Goal: Task Accomplishment & Management: Use online tool/utility

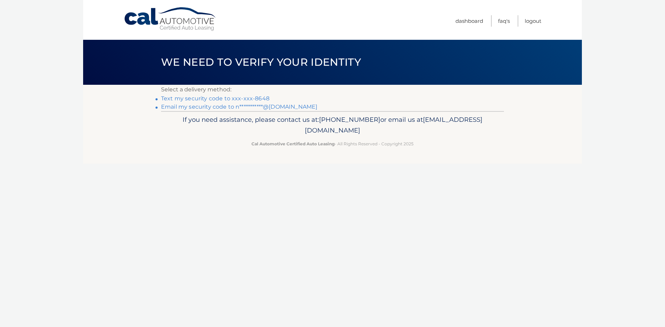
click at [200, 98] on link "Text my security code to xxx-xxx-8648" at bounding box center [215, 98] width 108 height 7
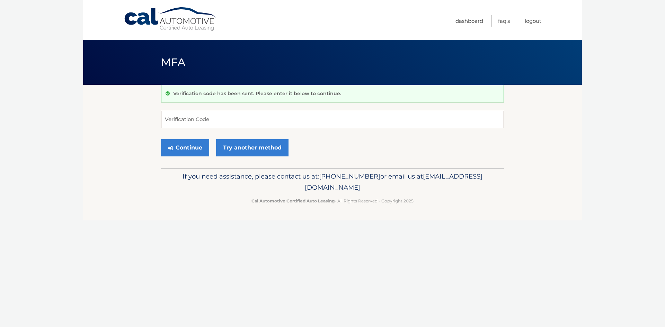
click at [191, 124] on input "Verification Code" at bounding box center [332, 119] width 343 height 17
type input "407345"
click at [192, 151] on button "Continue" at bounding box center [185, 147] width 48 height 17
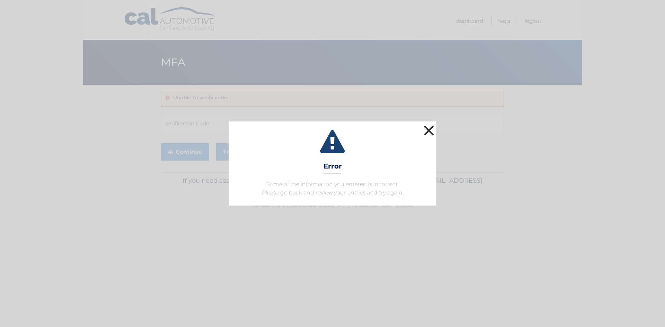
click at [428, 127] on button "×" at bounding box center [429, 131] width 14 height 14
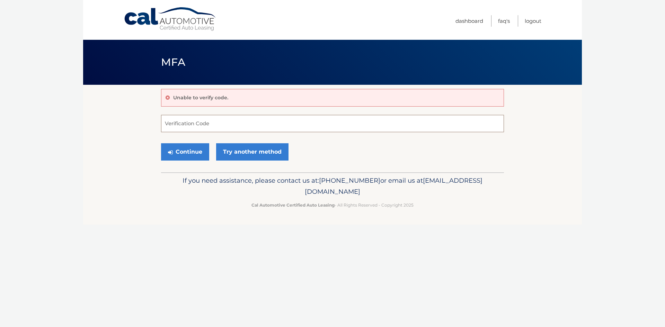
click at [257, 125] on input "Verification Code" at bounding box center [332, 123] width 343 height 17
click at [249, 156] on link "Try another method" at bounding box center [252, 151] width 72 height 17
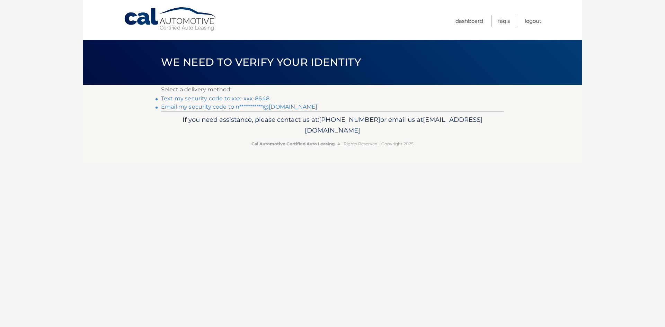
click at [250, 99] on link "Text my security code to xxx-xxx-8648" at bounding box center [215, 98] width 108 height 7
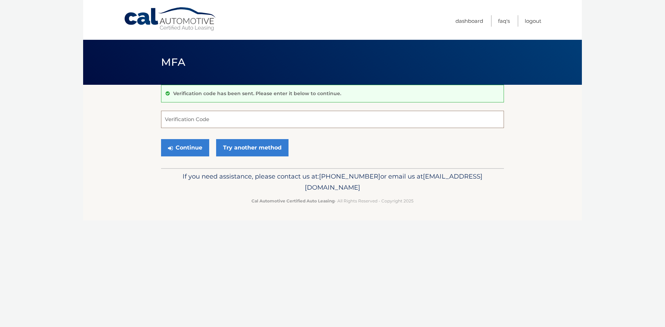
click at [201, 121] on input "Verification Code" at bounding box center [332, 119] width 343 height 17
type input "407345"
click at [175, 147] on button "Continue" at bounding box center [185, 147] width 48 height 17
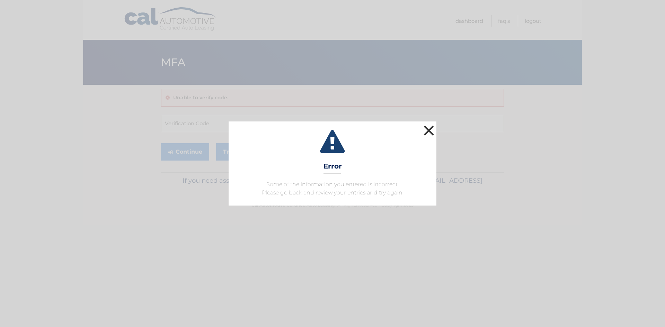
click at [427, 133] on button "×" at bounding box center [429, 131] width 14 height 14
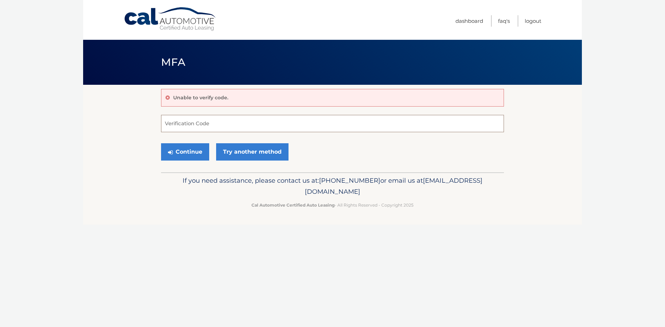
click at [213, 124] on input "Verification Code" at bounding box center [332, 123] width 343 height 17
click at [251, 151] on link "Try another method" at bounding box center [252, 151] width 72 height 17
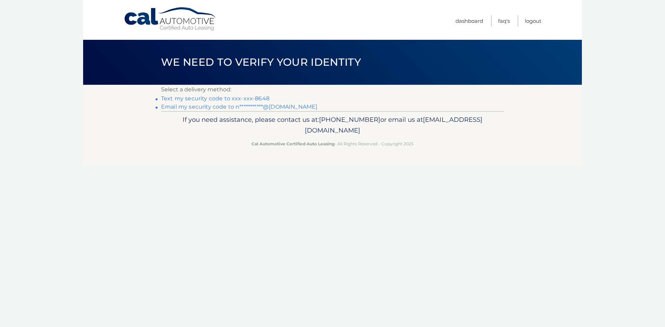
click at [259, 107] on link "**********" at bounding box center [239, 107] width 156 height 7
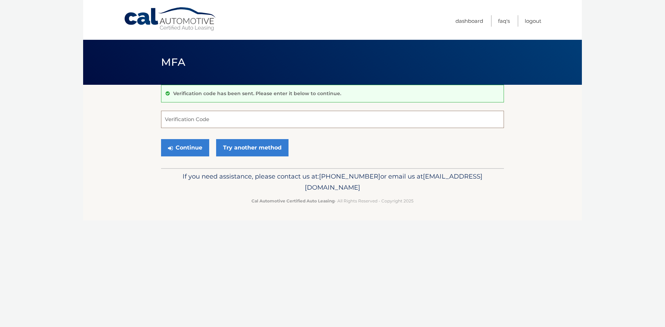
click at [207, 124] on input "Verification Code" at bounding box center [332, 119] width 343 height 17
paste input "543456"
type input "543456"
click at [190, 146] on button "Continue" at bounding box center [185, 147] width 48 height 17
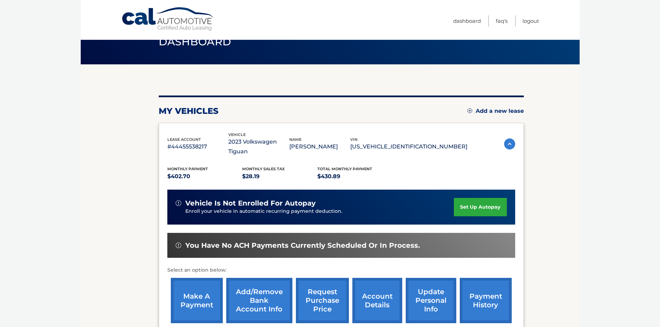
scroll to position [69, 0]
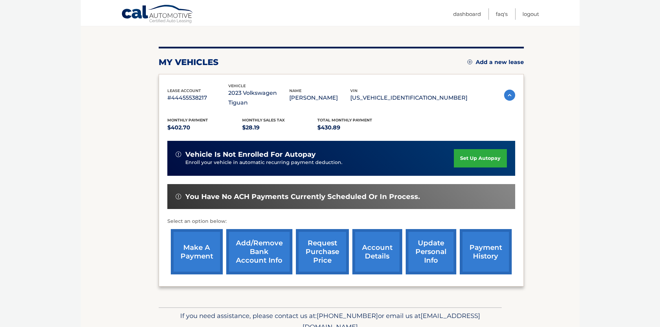
click at [198, 241] on link "make a payment" at bounding box center [197, 251] width 52 height 45
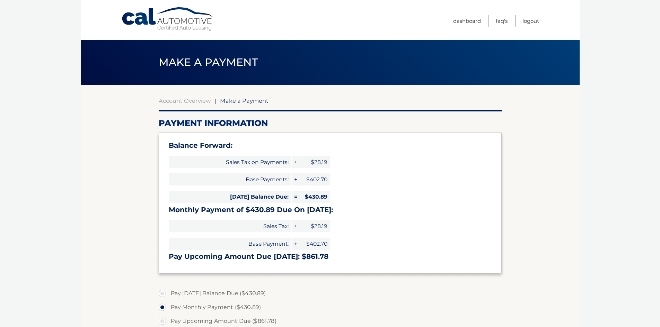
select select "N2RkZmNlODYtYTAyNC00NWU1LTk5YWMtYTY2MDRhOWRhNzhk"
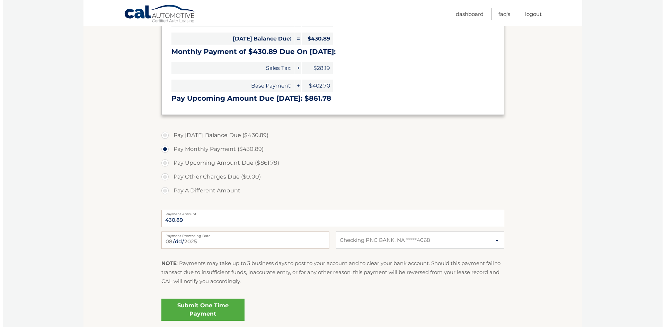
scroll to position [214, 0]
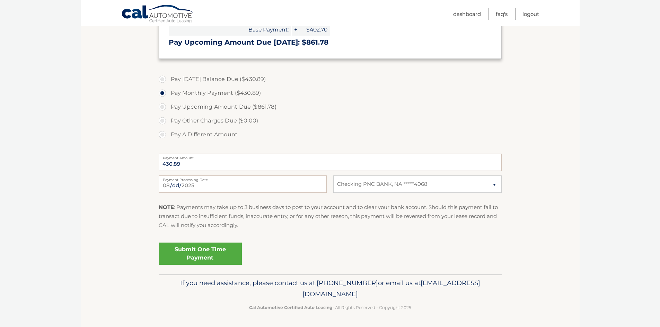
click at [213, 251] on link "Submit One Time Payment" at bounding box center [200, 254] width 83 height 22
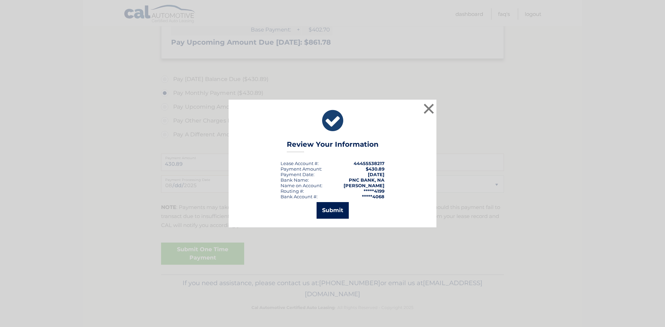
click at [330, 211] on button "Submit" at bounding box center [332, 210] width 32 height 17
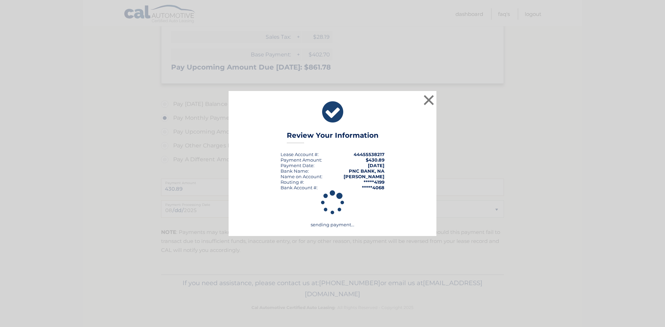
scroll to position [189, 0]
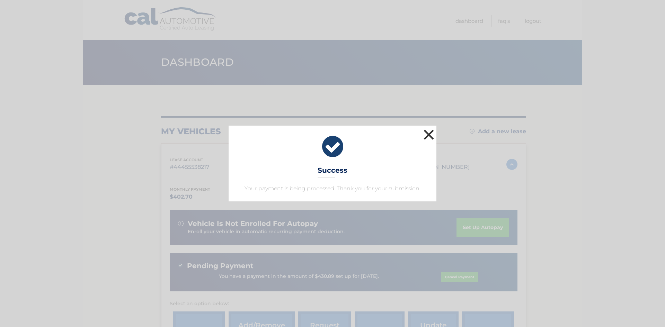
click at [428, 135] on button "×" at bounding box center [429, 135] width 14 height 14
